Goal: Information Seeking & Learning: Learn about a topic

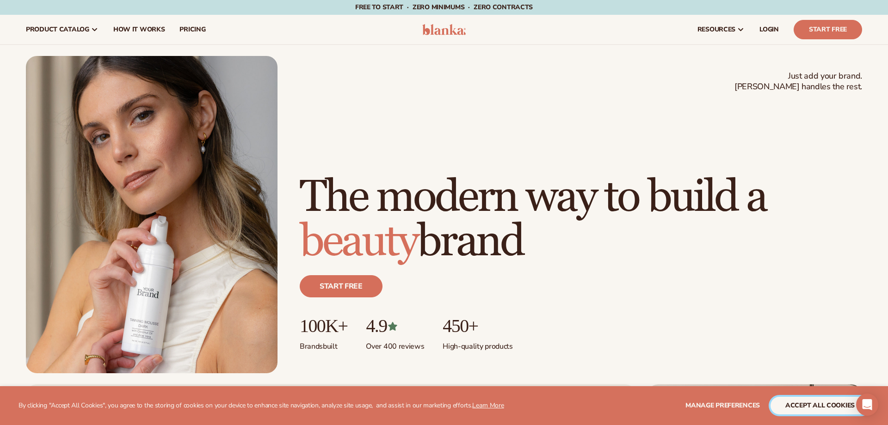
click at [789, 399] on button "accept all cookies" at bounding box center [820, 406] width 99 height 18
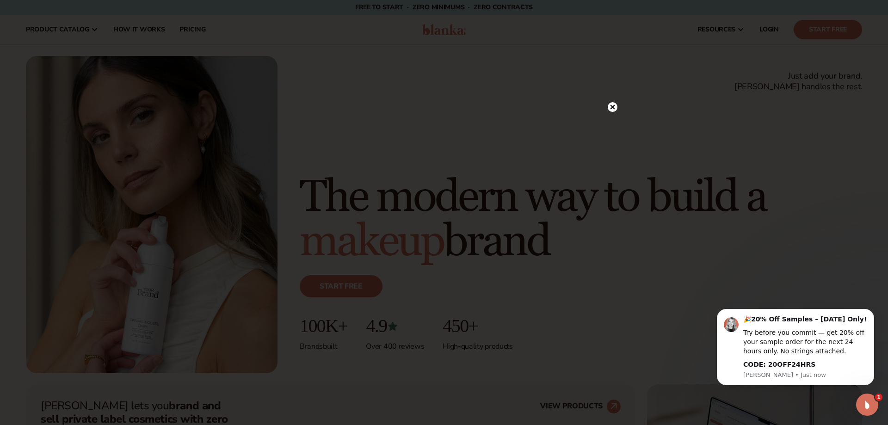
click at [615, 107] on circle at bounding box center [613, 107] width 10 height 10
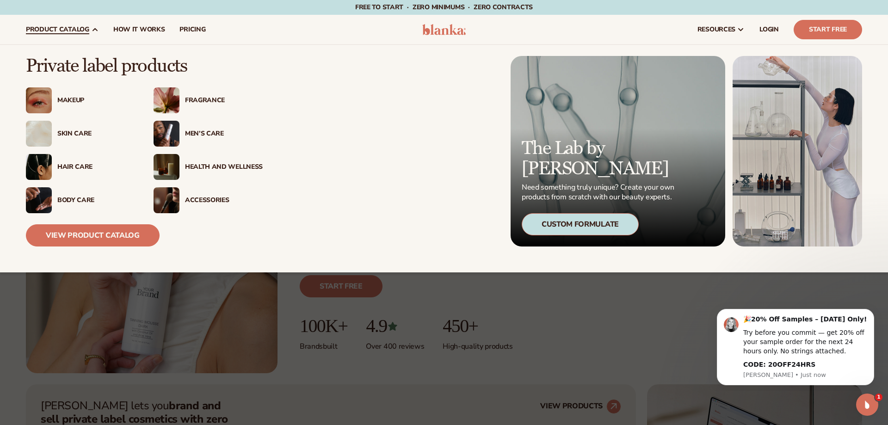
click at [65, 101] on div "Makeup" at bounding box center [96, 101] width 78 height 8
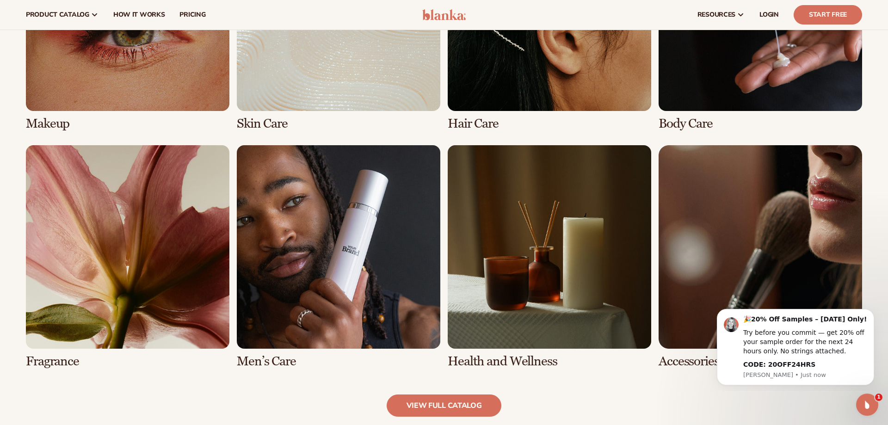
scroll to position [755, 0]
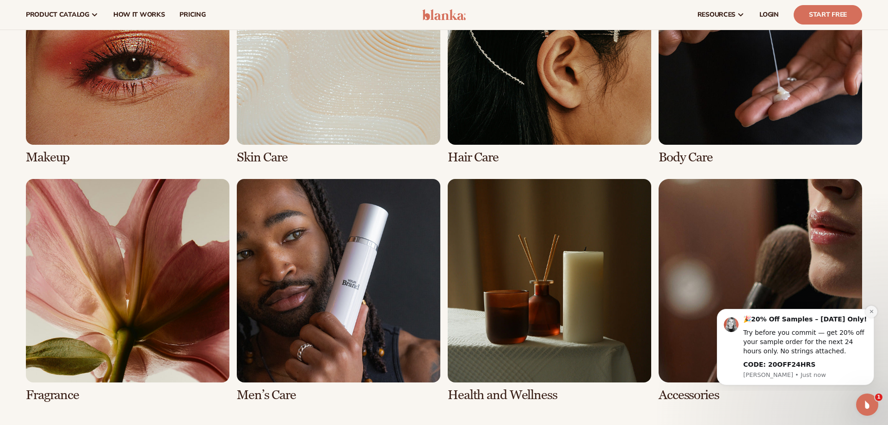
click at [870, 314] on icon "Dismiss notification" at bounding box center [871, 311] width 5 height 5
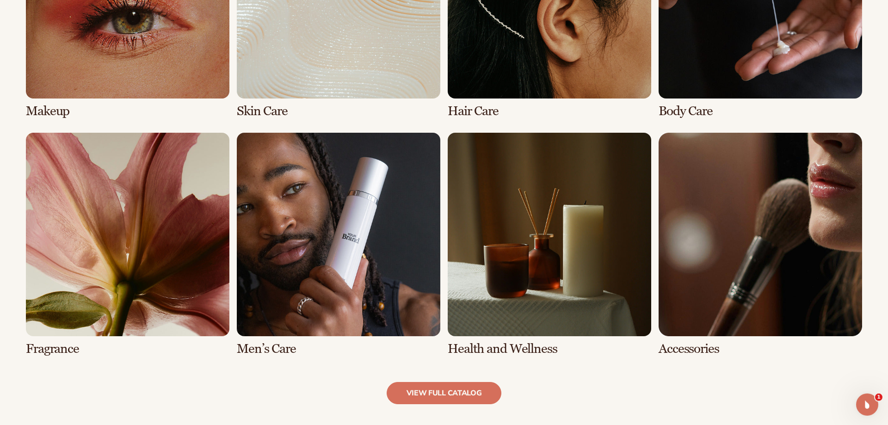
scroll to position [802, 0]
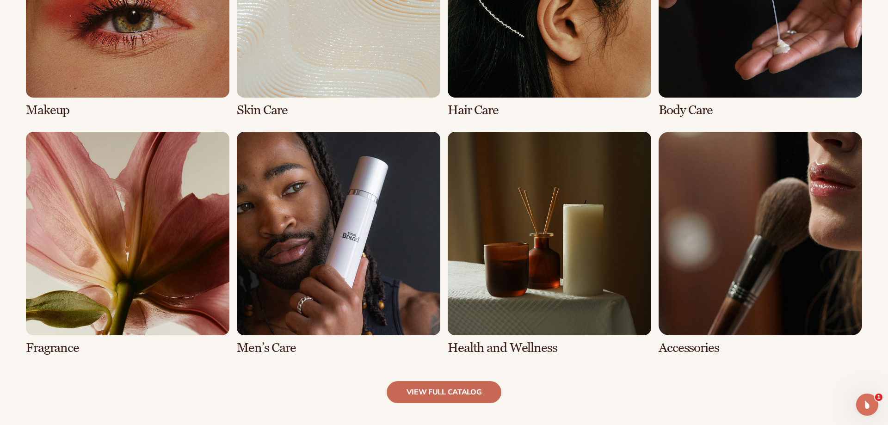
click at [417, 394] on link "view full catalog" at bounding box center [444, 392] width 115 height 22
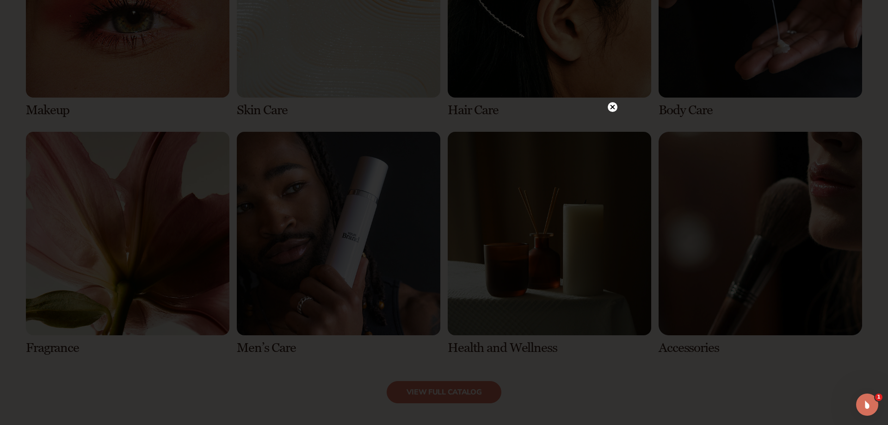
click at [611, 109] on icon at bounding box center [613, 107] width 5 height 5
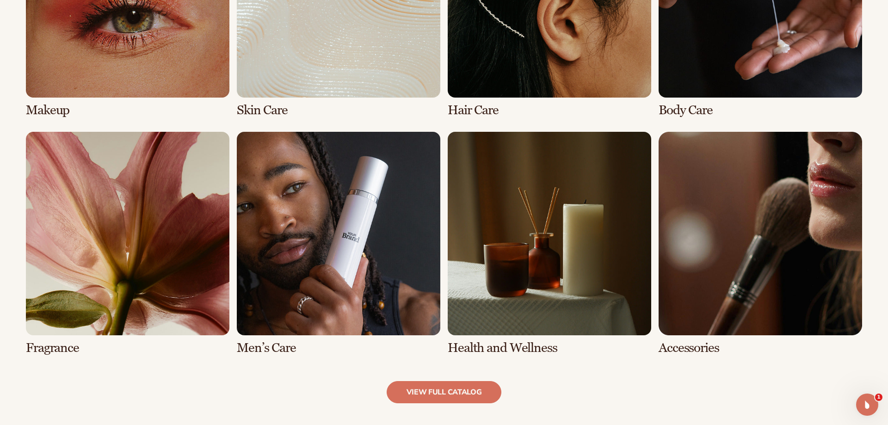
click at [117, 292] on link "5 / 8" at bounding box center [128, 243] width 204 height 223
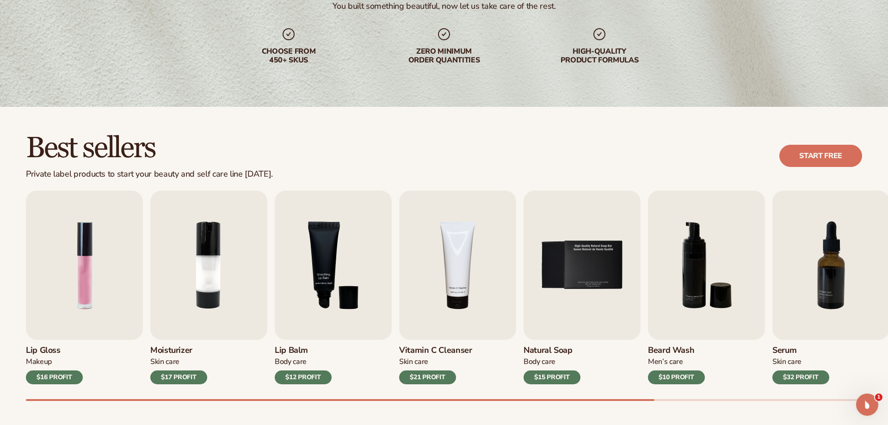
scroll to position [0, 0]
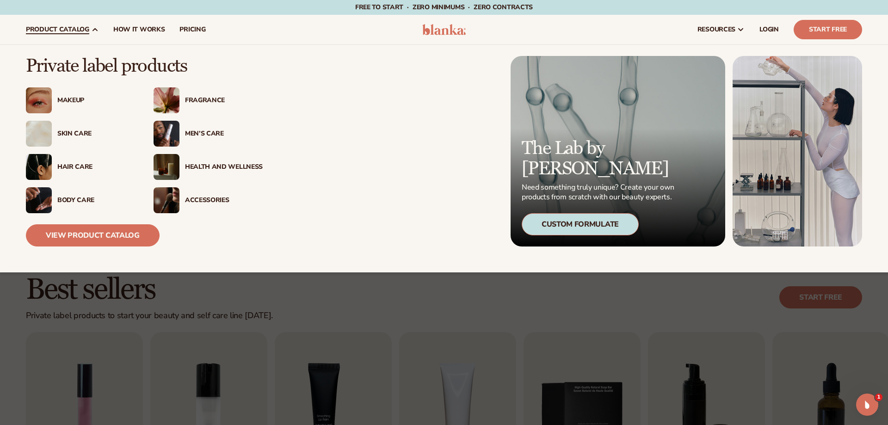
click at [68, 100] on div "Makeup" at bounding box center [96, 101] width 78 height 8
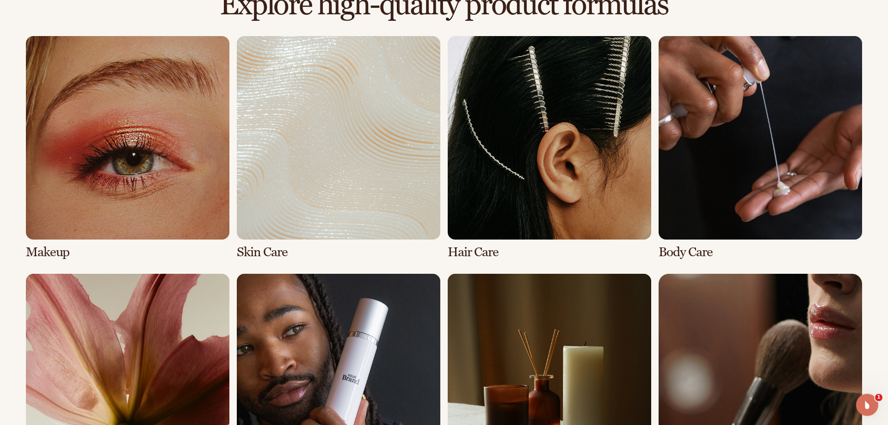
scroll to position [661, 0]
click at [130, 210] on link "1 / 8" at bounding box center [128, 147] width 204 height 223
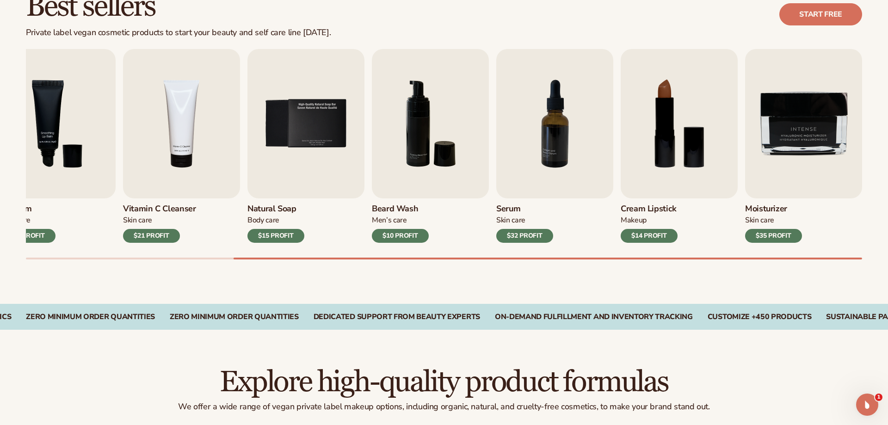
drag, startPoint x: 615, startPoint y: 258, endPoint x: 242, endPoint y: 237, distance: 373.9
click at [268, 242] on div "Lip Gloss Makeup $16 PROFIT Moisturizer Skin Care $17 PROFIT Lip Balm Body Care…" at bounding box center [457, 154] width 862 height 210
